Goal: Check status: Check status

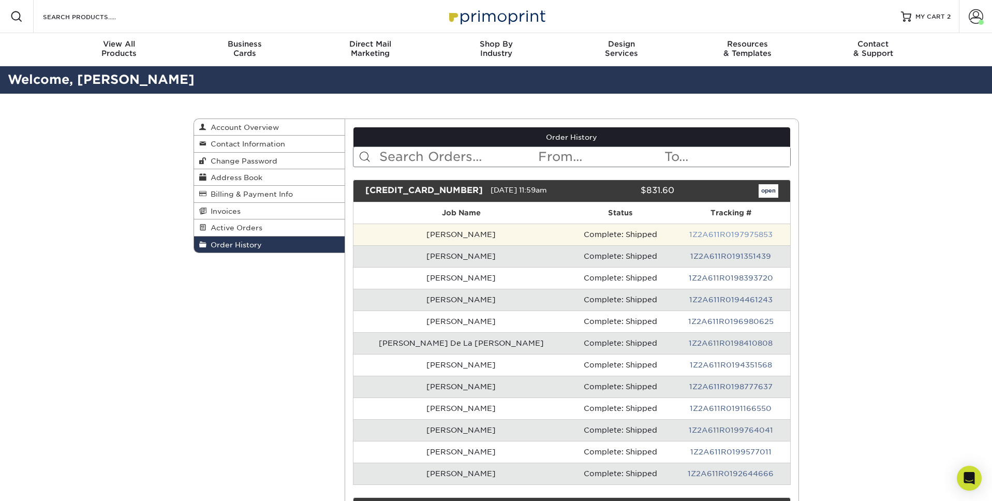
click at [690, 235] on link "1Z2A611R0197975853" at bounding box center [731, 234] width 83 height 8
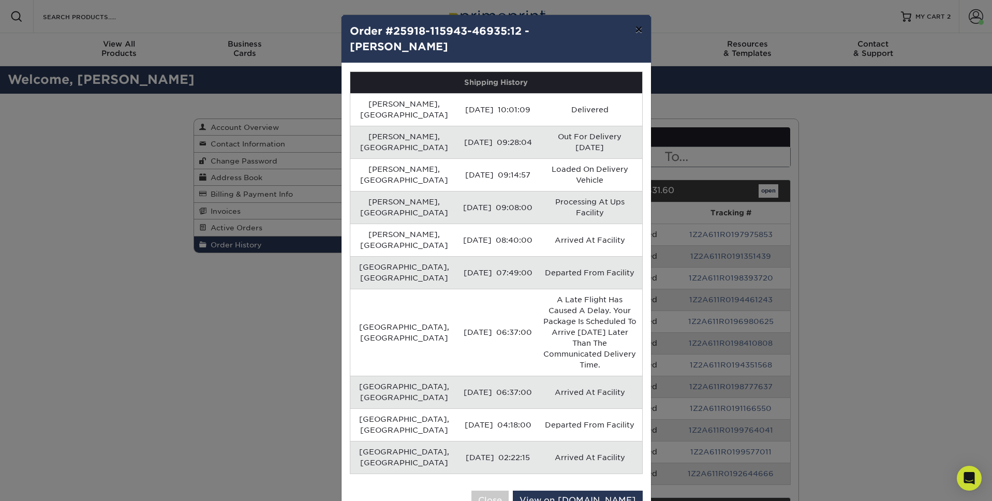
click at [637, 27] on button "×" at bounding box center [639, 29] width 24 height 29
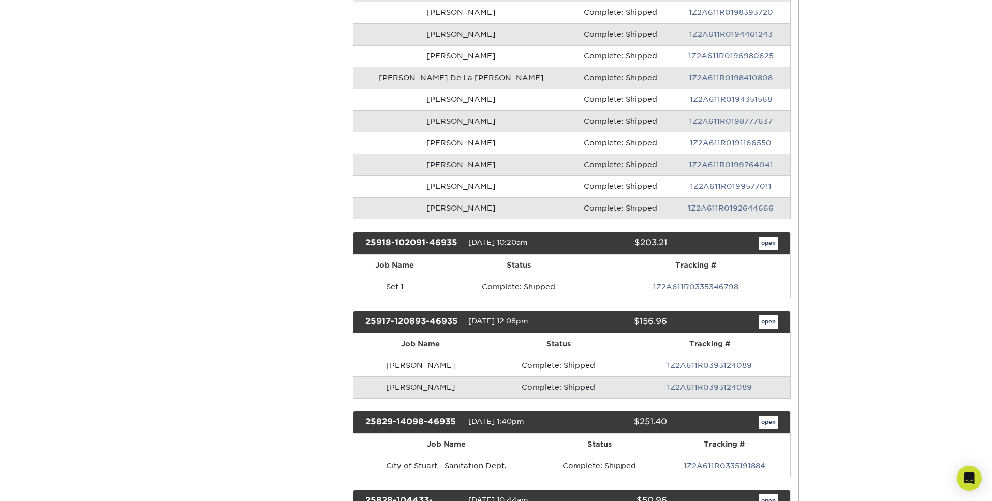
scroll to position [268, 0]
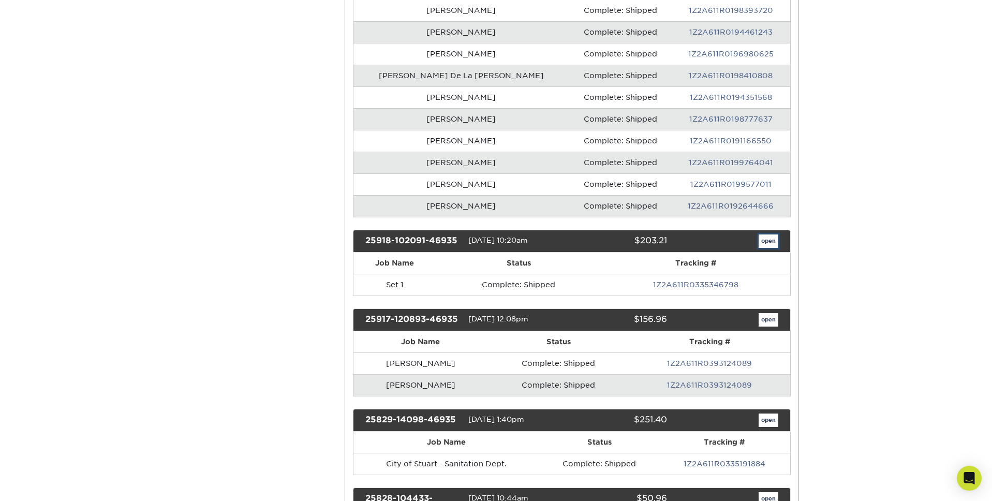
click at [769, 246] on link "open" at bounding box center [769, 241] width 20 height 13
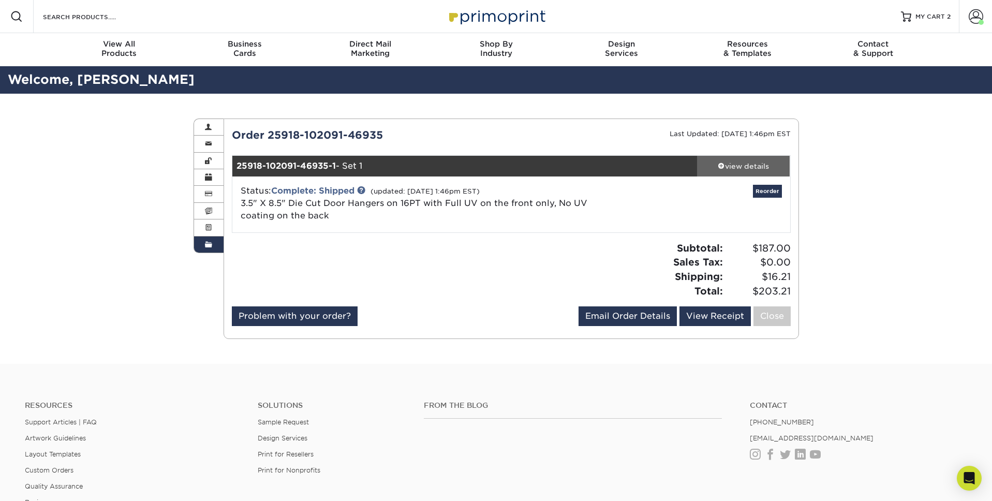
click at [761, 168] on div "view details" at bounding box center [743, 166] width 93 height 10
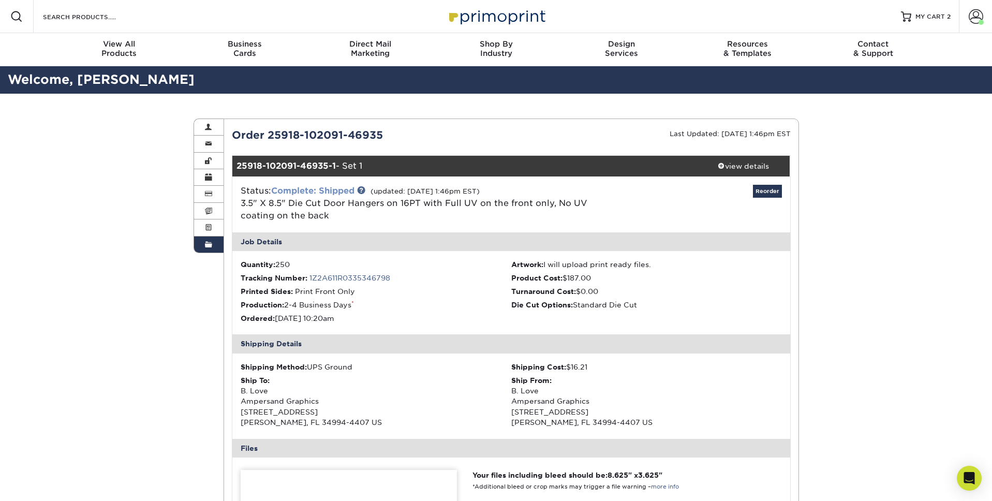
click at [331, 195] on link "Complete: Shipped" at bounding box center [312, 191] width 83 height 10
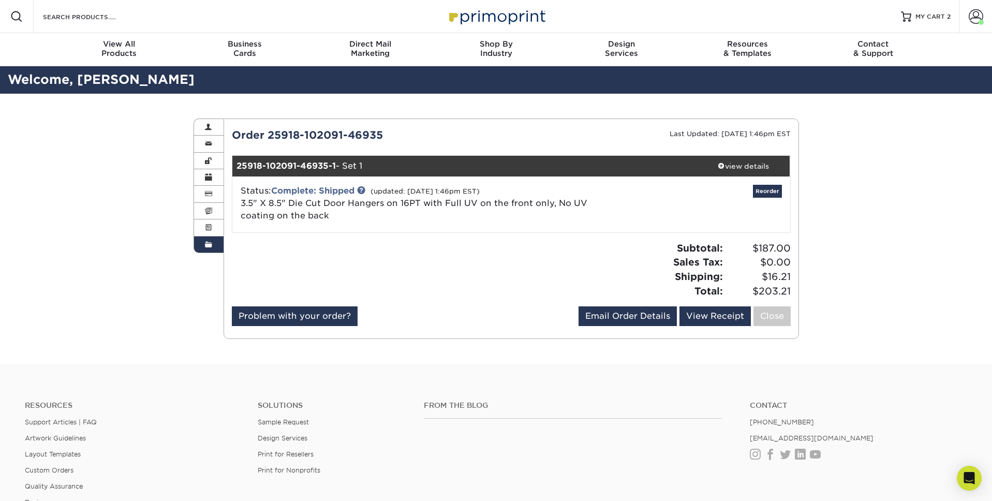
click at [217, 249] on link "Order History" at bounding box center [209, 245] width 30 height 16
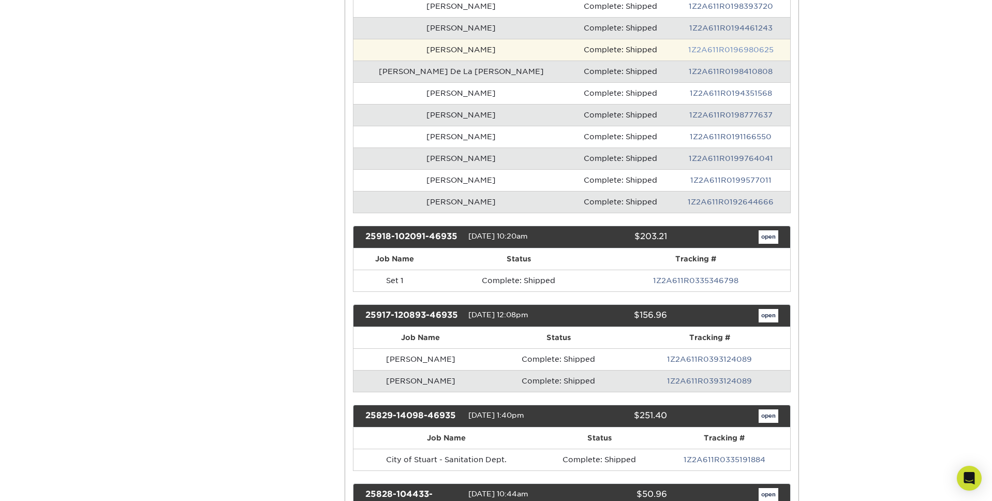
scroll to position [295, 0]
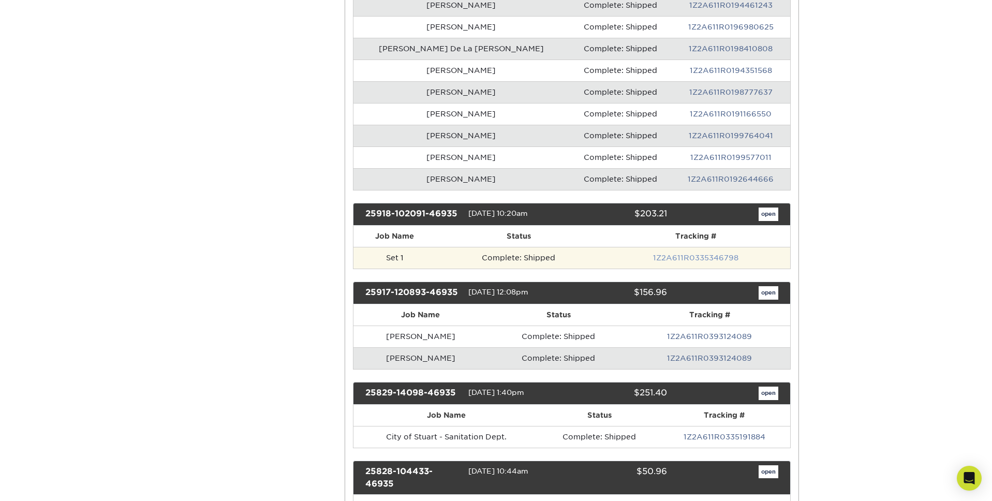
click at [693, 260] on link "1Z2A611R0335346798" at bounding box center [695, 258] width 85 height 8
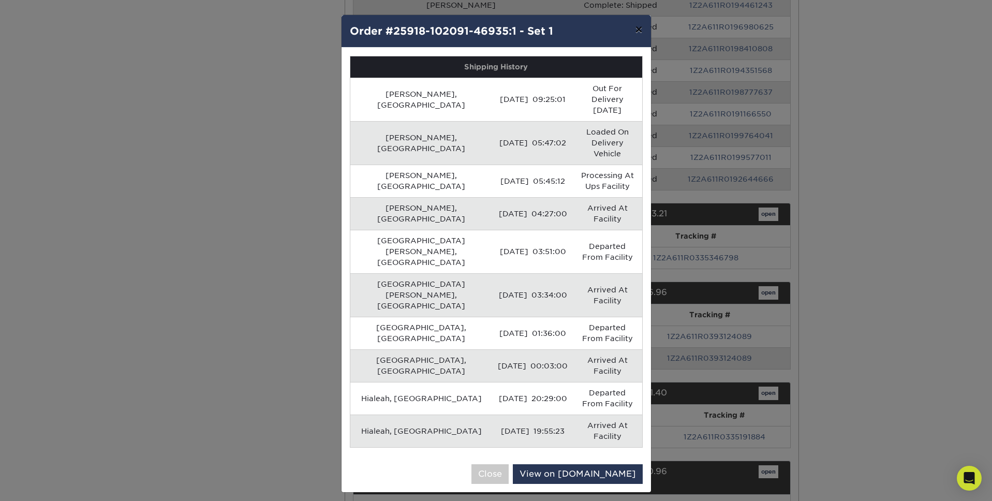
click at [638, 34] on button "×" at bounding box center [639, 29] width 24 height 29
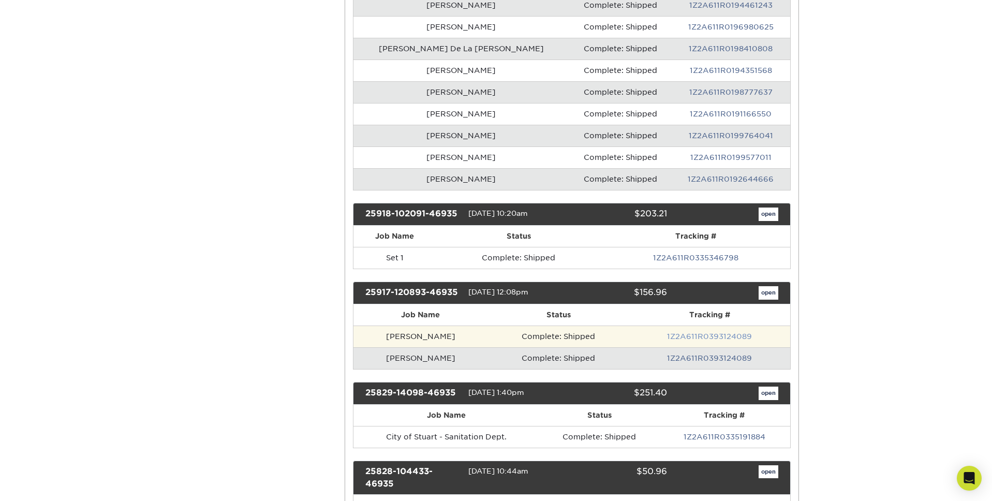
click at [704, 338] on link "1Z2A611R0393124089" at bounding box center [709, 336] width 85 height 8
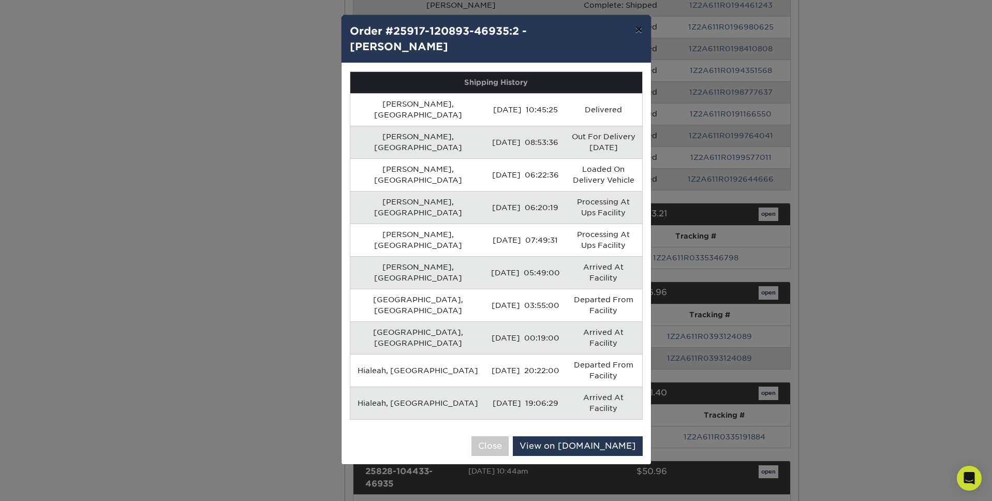
click at [647, 32] on button "×" at bounding box center [639, 29] width 24 height 29
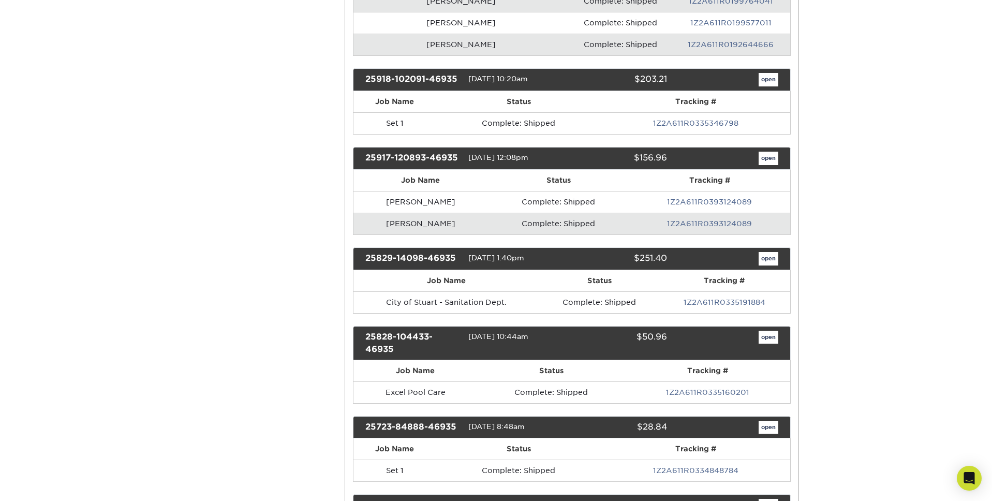
scroll to position [437, 0]
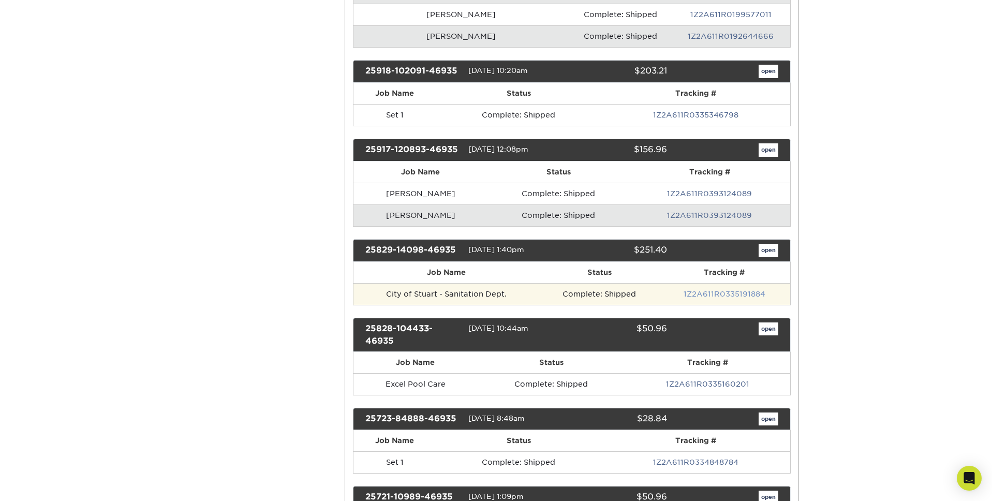
click at [713, 295] on link "1Z2A611R0335191884" at bounding box center [725, 294] width 82 height 8
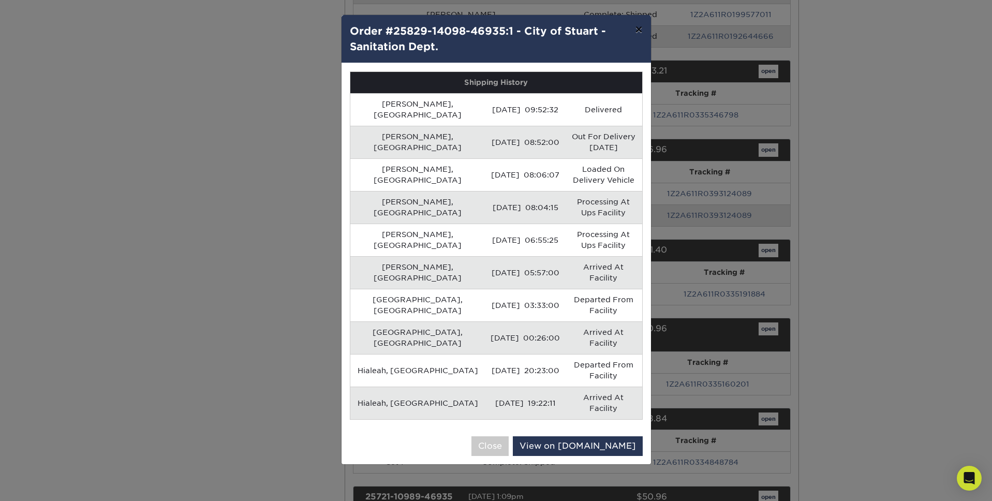
click at [633, 32] on button "×" at bounding box center [639, 29] width 24 height 29
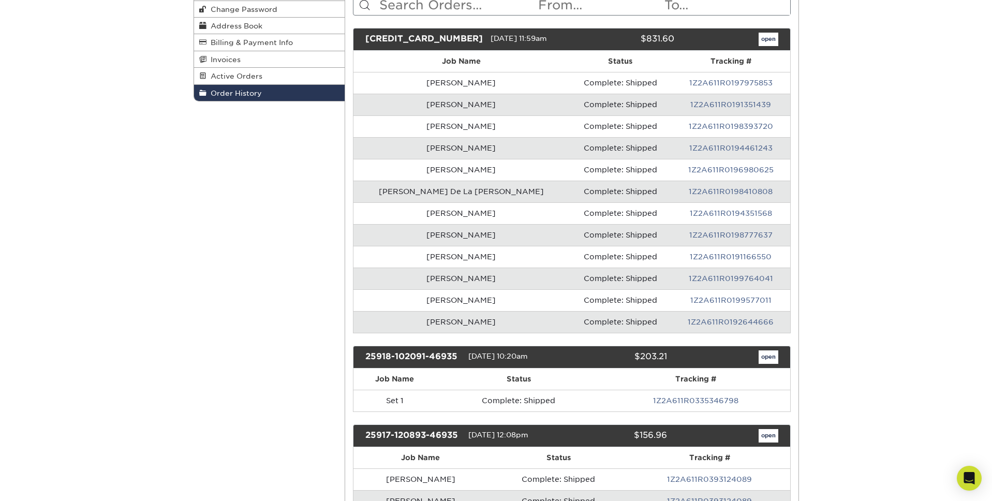
scroll to position [151, 0]
click at [729, 326] on link "1Z2A611R0192644666" at bounding box center [731, 322] width 86 height 8
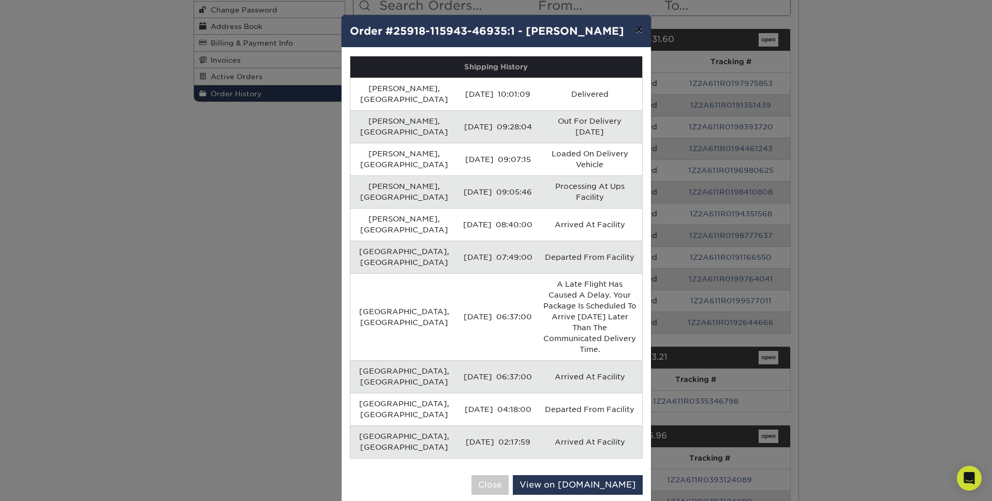
click at [640, 32] on button "×" at bounding box center [639, 29] width 24 height 29
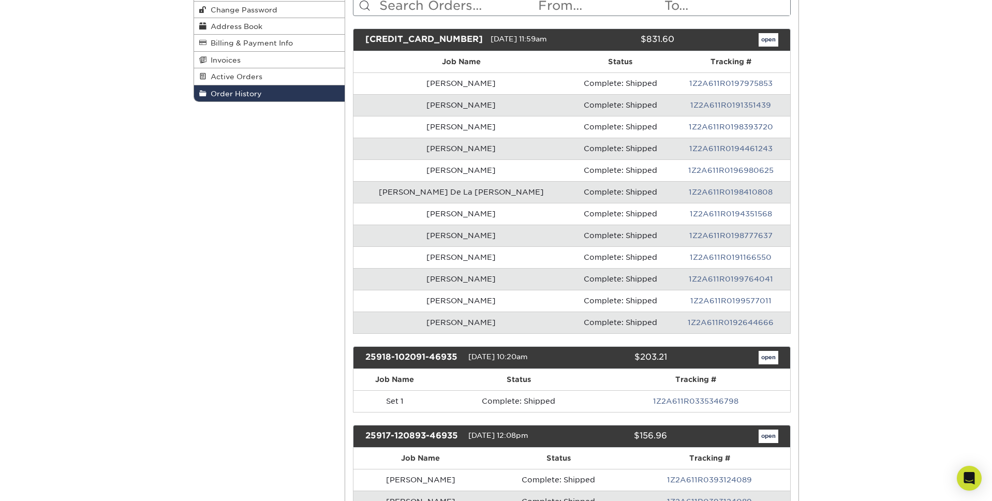
scroll to position [0, 0]
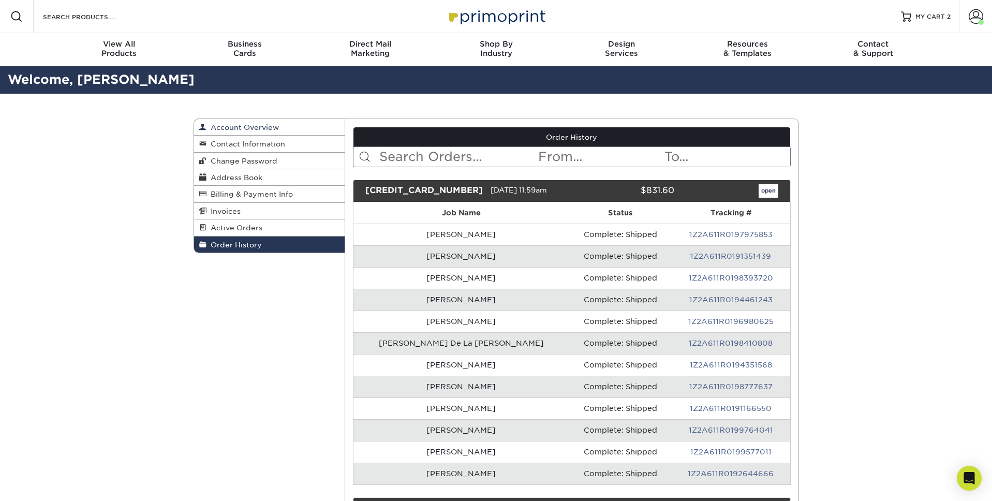
click at [236, 122] on link "Account Overview" at bounding box center [269, 127] width 151 height 17
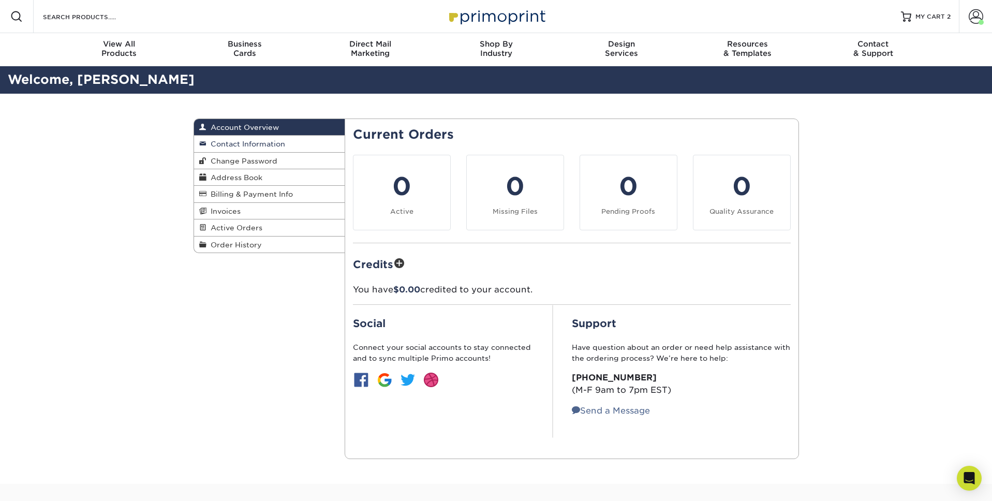
click at [233, 139] on link "Contact Information" at bounding box center [269, 144] width 151 height 17
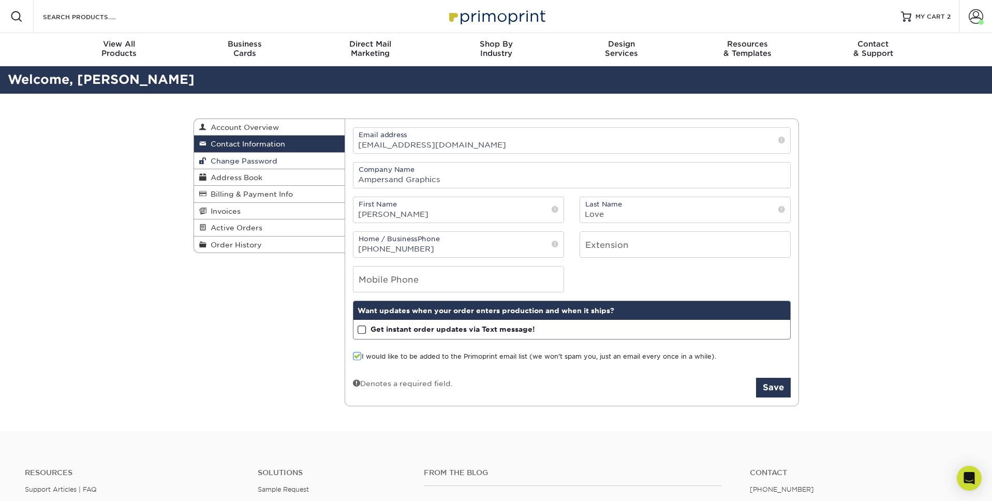
click at [222, 160] on span "Change Password" at bounding box center [242, 161] width 71 height 8
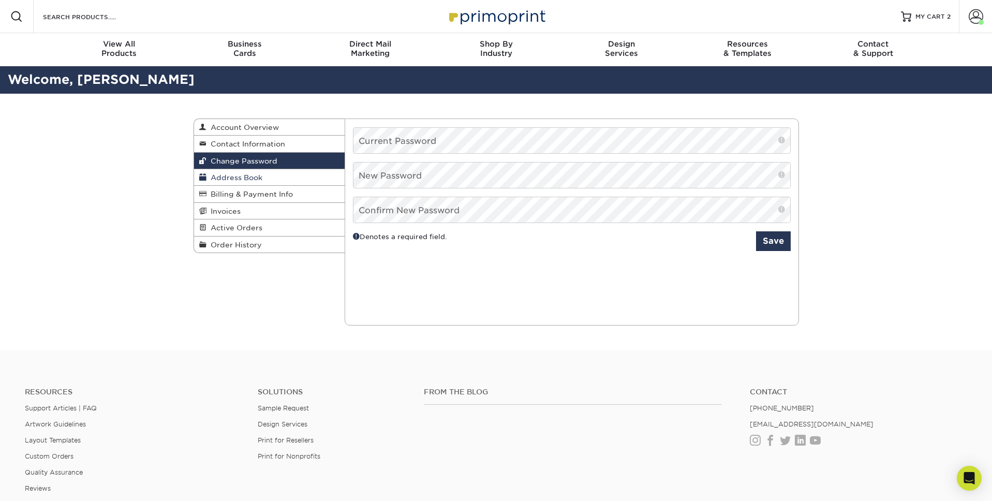
click at [260, 173] on span "Address Book" at bounding box center [235, 177] width 56 height 8
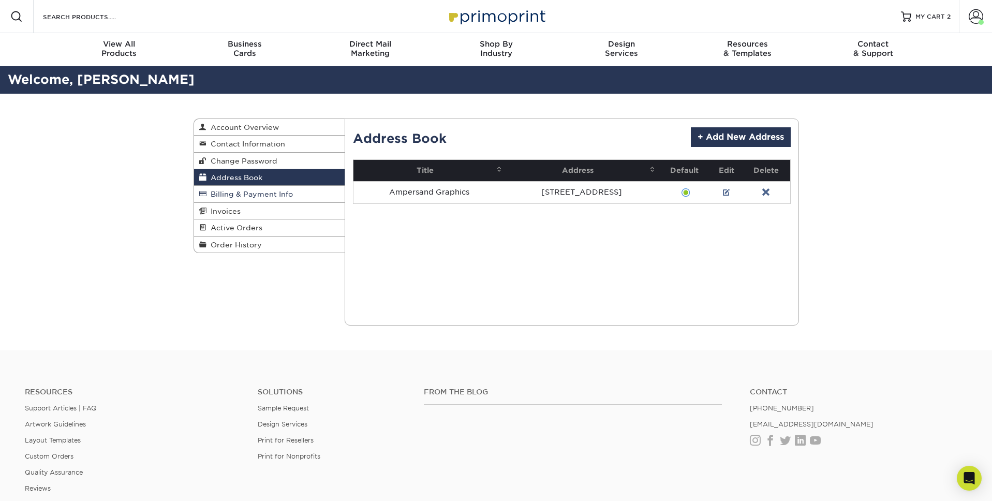
click at [282, 188] on link "Billing & Payment Info" at bounding box center [269, 194] width 151 height 17
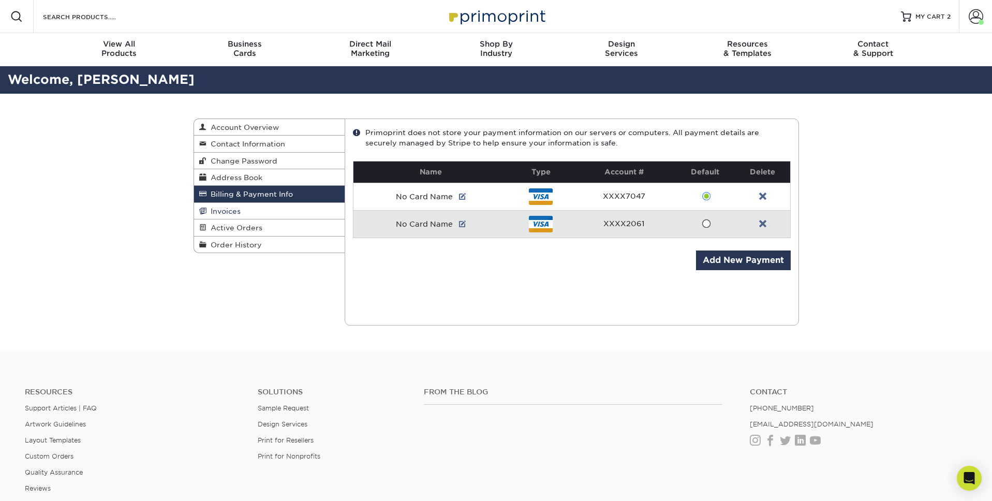
click at [283, 203] on link "Invoices" at bounding box center [269, 211] width 151 height 17
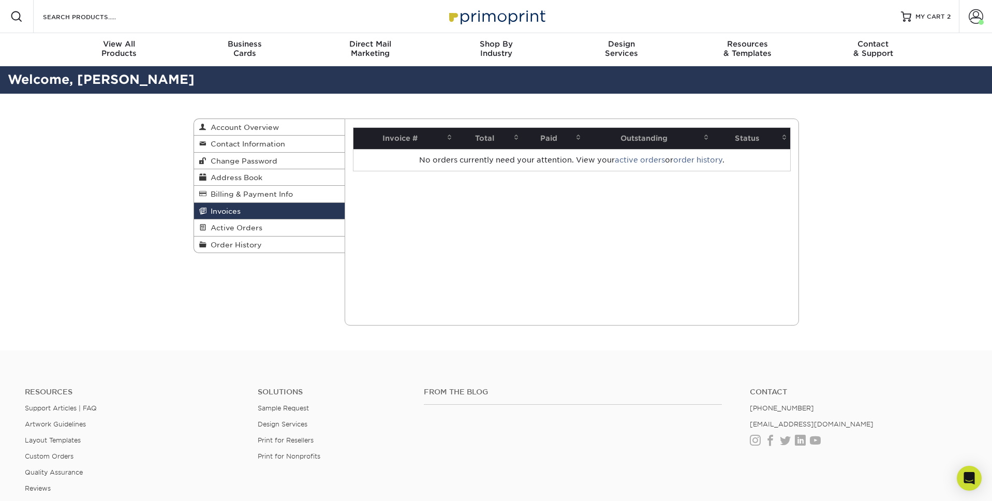
click at [283, 212] on link "Invoices" at bounding box center [269, 211] width 151 height 17
click at [284, 224] on link "Active Orders" at bounding box center [269, 228] width 151 height 17
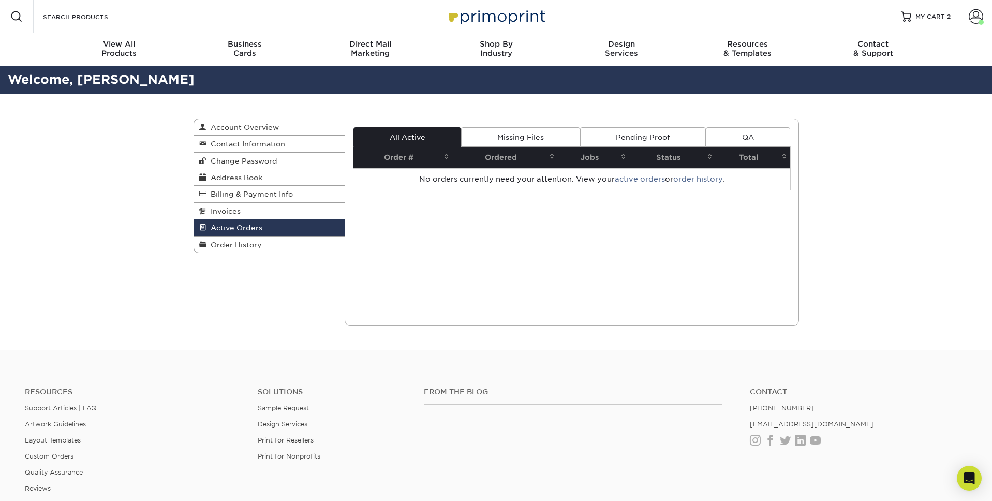
click at [280, 236] on link "Active Orders" at bounding box center [269, 228] width 151 height 17
click at [276, 242] on link "Order History" at bounding box center [269, 245] width 151 height 16
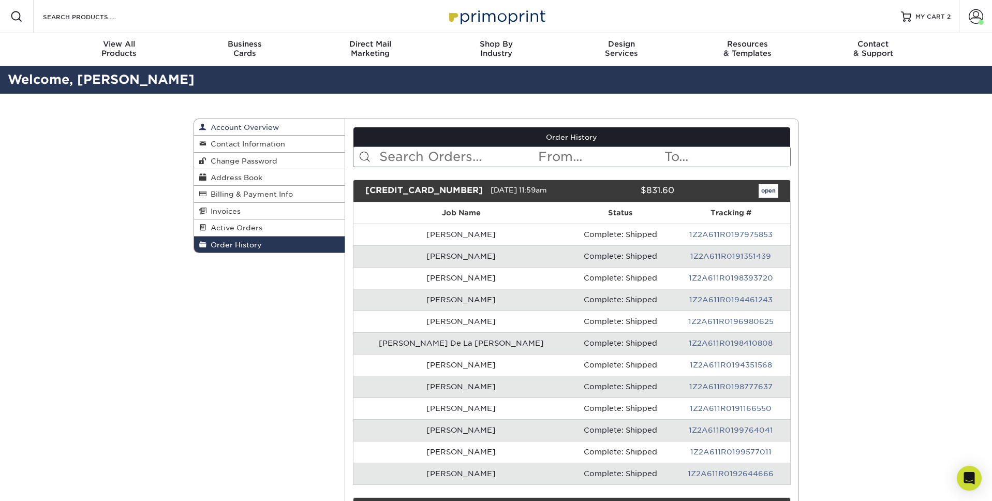
click at [252, 128] on span "Account Overview" at bounding box center [243, 127] width 72 height 8
